Goal: Find specific page/section: Find specific page/section

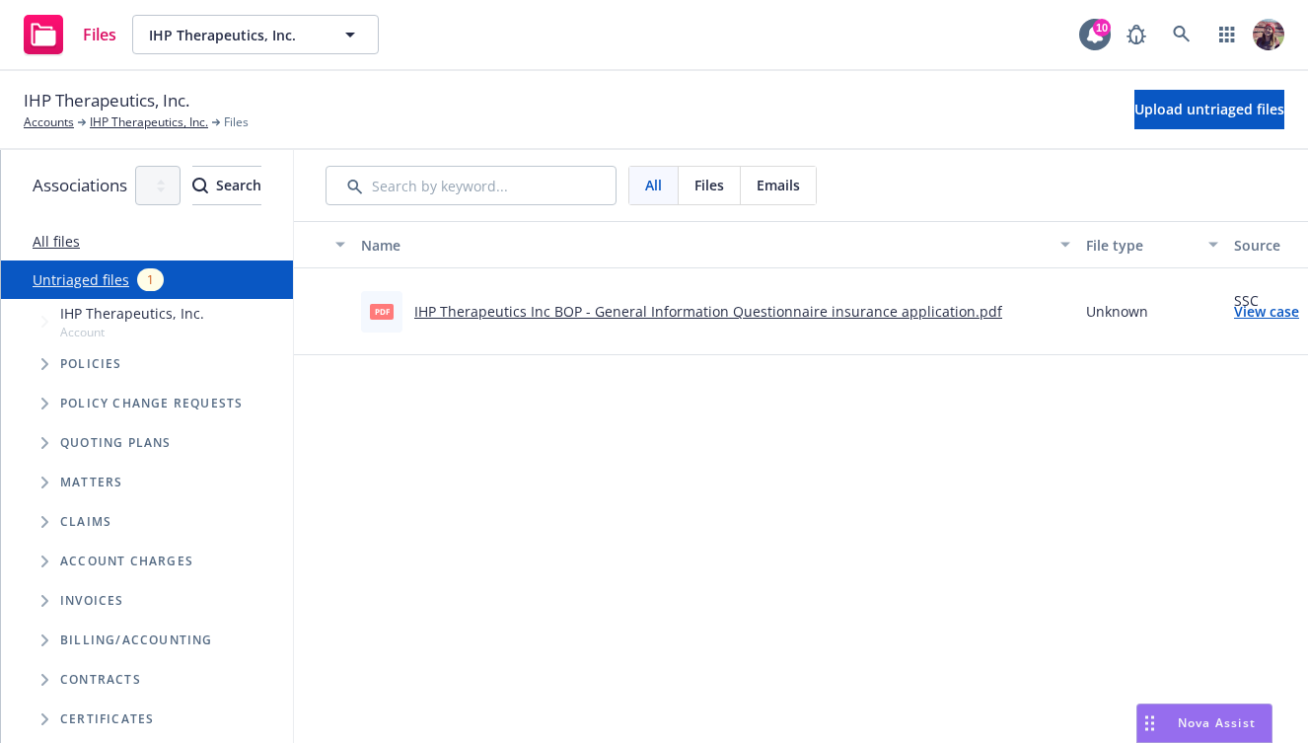
scroll to position [0, 422]
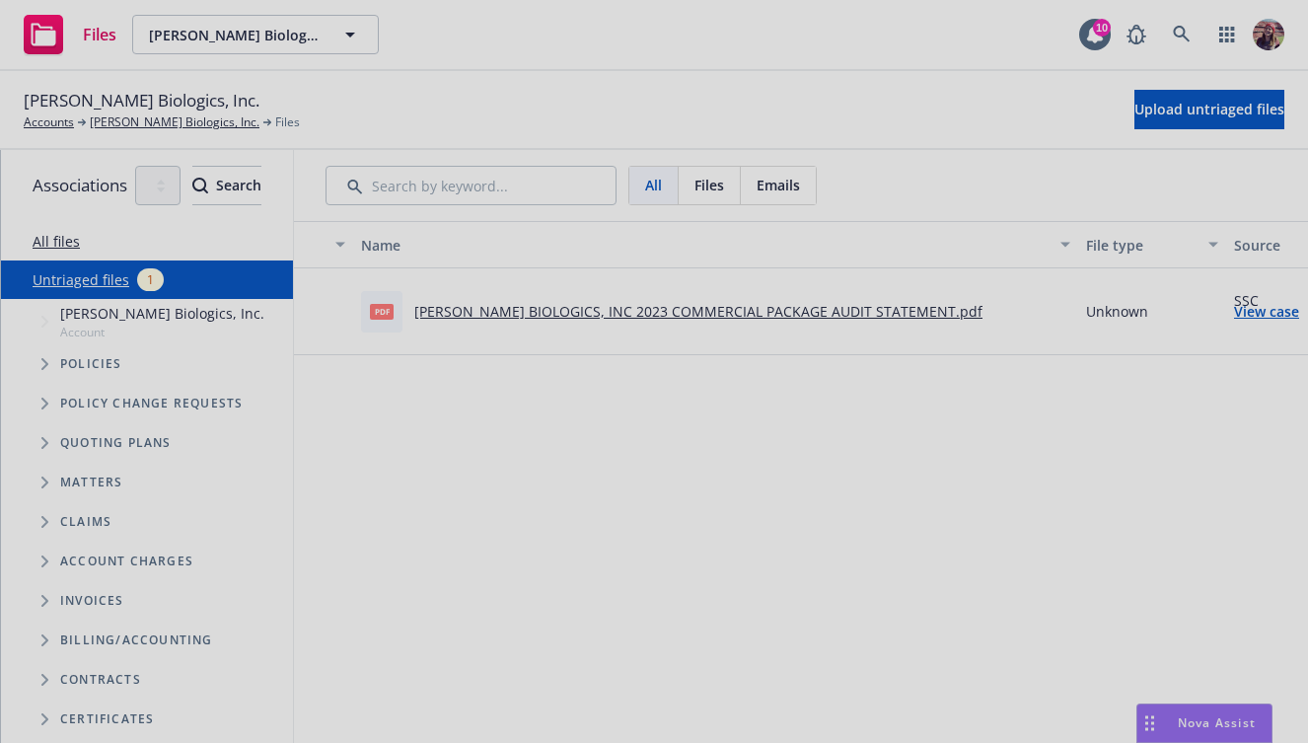
scroll to position [0, 422]
